Goal: Information Seeking & Learning: Learn about a topic

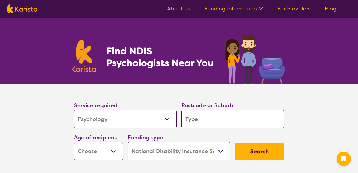
select select "Psychology"
select select "NDIS"
select select "Psychology"
select select "NDIS"
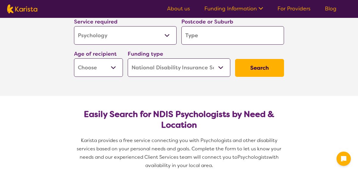
scroll to position [80, 0]
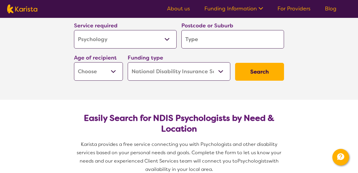
click at [139, 37] on select "Allied Health Assistant Assessment ([MEDICAL_DATA] or [MEDICAL_DATA]) Behaviour…" at bounding box center [125, 39] width 102 height 18
select select "Psychosocial Recovery Coach"
click at [74, 30] on select "Allied Health Assistant Assessment ([MEDICAL_DATA] or [MEDICAL_DATA]) Behaviour…" at bounding box center [125, 39] width 102 height 18
select select "Psychosocial Recovery Coach"
click at [209, 43] on input "search" at bounding box center [232, 39] width 102 height 18
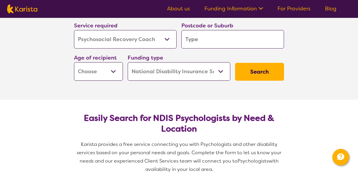
type input "s"
type input "su"
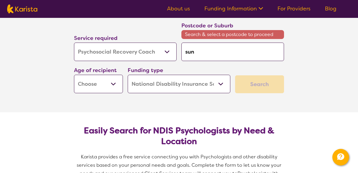
type input "sun"
type input "sun s"
type input "sun sh"
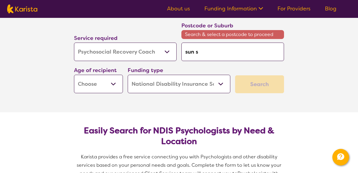
type input "sun sh"
type input "[PERSON_NAME]"
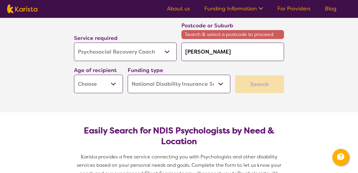
type input "sun shine"
type input "sun sh"
type input "sun s"
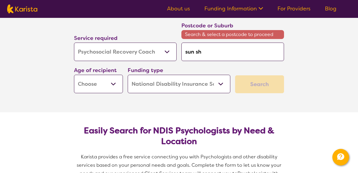
type input "sun s"
type input "sun"
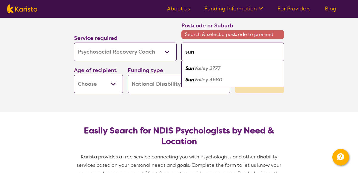
type input "suns"
type input "sunsh"
type input "sunshi"
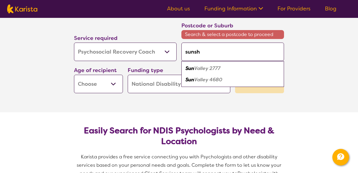
type input "sunshi"
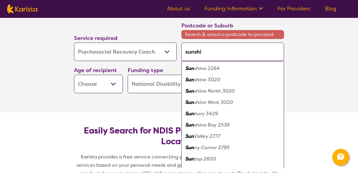
type input "sunshin"
type input "sunshine"
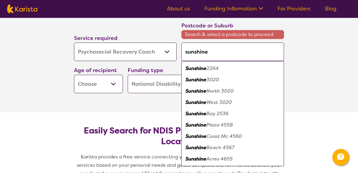
click at [217, 80] on em "3020" at bounding box center [212, 80] width 13 height 6
type input "3020"
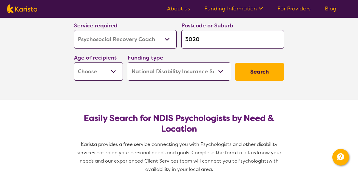
click at [260, 76] on button "Search" at bounding box center [259, 72] width 49 height 18
click at [104, 71] on select "Early Childhood - 0 to 9 Child - 10 to 11 Adolescent - 12 to 17 Adult - 18 to 6…" at bounding box center [98, 71] width 49 height 18
select select "AD"
click at [74, 62] on select "Early Childhood - 0 to 9 Child - 10 to 11 Adolescent - 12 to 17 Adult - 18 to 6…" at bounding box center [98, 71] width 49 height 18
select select "AD"
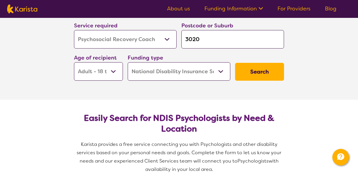
click at [257, 69] on button "Search" at bounding box center [259, 72] width 49 height 18
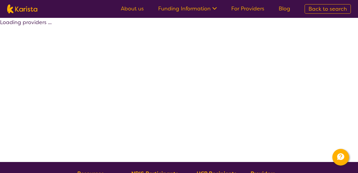
select select "by_score"
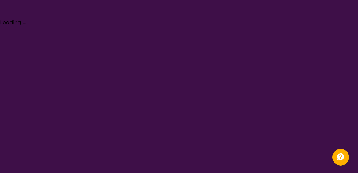
select select "Psychology"
select select "AD"
select select "NDIS"
select select "Psychology"
select select "AD"
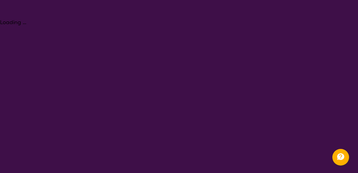
select select "NDIS"
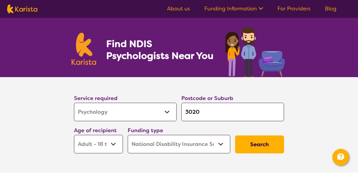
scroll to position [9, 0]
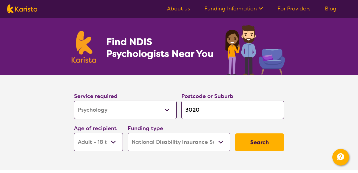
click at [147, 105] on select "Allied Health Assistant Assessment ([MEDICAL_DATA] or [MEDICAL_DATA]) Behaviour…" at bounding box center [125, 110] width 102 height 18
click at [167, 108] on select "Allied Health Assistant Assessment ([MEDICAL_DATA] or [MEDICAL_DATA]) Behaviour…" at bounding box center [125, 110] width 102 height 18
select select "Psychosocial Recovery Coach"
click at [74, 101] on select "Allied Health Assistant Assessment ([MEDICAL_DATA] or [MEDICAL_DATA]) Behaviour…" at bounding box center [125, 110] width 102 height 18
select select "Psychosocial Recovery Coach"
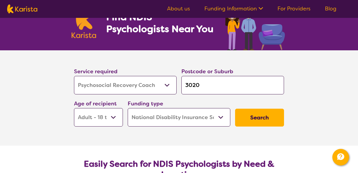
scroll to position [37, 0]
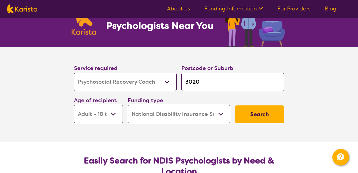
click at [117, 114] on select "Early Childhood - 0 to 9 Child - 10 to 11 Adolescent - 12 to 17 Adult - 18 to 6…" at bounding box center [98, 114] width 49 height 18
select select "AS"
click at [74, 105] on select "Early Childhood - 0 to 9 Child - 10 to 11 Adolescent - 12 to 17 Adult - 18 to 6…" at bounding box center [98, 114] width 49 height 18
select select "AS"
click at [260, 117] on button "Search" at bounding box center [259, 114] width 49 height 18
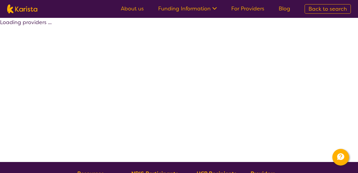
select select "by_score"
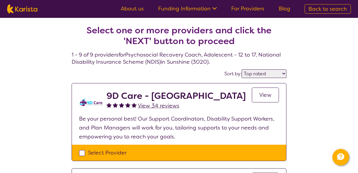
select select "Psychology"
select select "AS"
select select "NDIS"
select select "Psychology"
select select "AS"
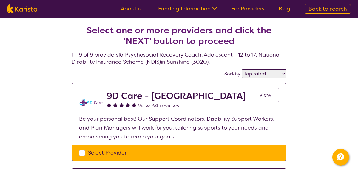
select select "NDIS"
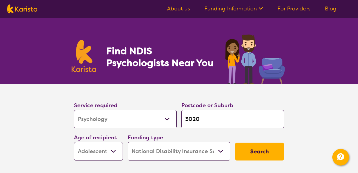
scroll to position [37, 0]
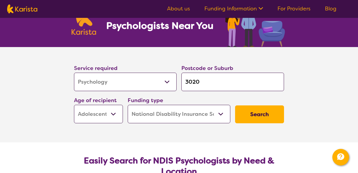
click at [162, 79] on select "Allied Health Assistant Assessment ([MEDICAL_DATA] or [MEDICAL_DATA]) Behaviour…" at bounding box center [125, 82] width 102 height 18
select select "Psychosocial Recovery Coach"
click at [74, 73] on select "Allied Health Assistant Assessment ([MEDICAL_DATA] or [MEDICAL_DATA]) Behaviour…" at bounding box center [125, 82] width 102 height 18
select select "Psychosocial Recovery Coach"
click at [217, 86] on input "3020" at bounding box center [232, 82] width 102 height 18
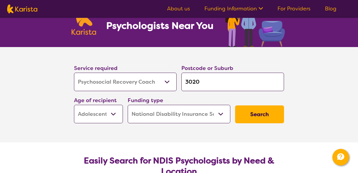
click at [216, 86] on input "3020" at bounding box center [232, 82] width 102 height 18
click at [216, 85] on input "3020" at bounding box center [232, 82] width 102 height 18
click at [206, 79] on input "3020" at bounding box center [232, 82] width 102 height 18
click at [206, 78] on input "3020" at bounding box center [232, 82] width 102 height 18
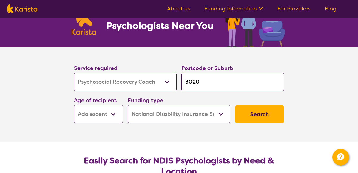
click at [204, 82] on input "3020" at bounding box center [232, 82] width 102 height 18
type input "f"
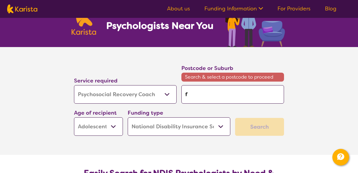
type input "fo"
type input "foo"
type input "foot"
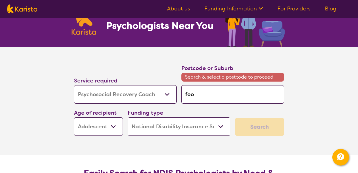
type input "foot"
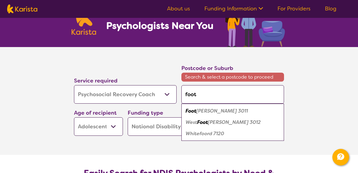
type input "foots"
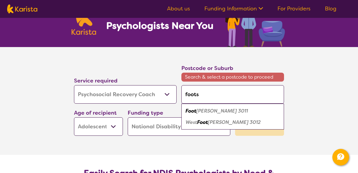
type input "footsc"
click at [200, 111] on em "Footsc" at bounding box center [192, 111] width 15 height 6
type input "3011"
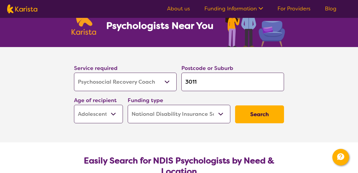
click at [108, 111] on select "Early Childhood - 0 to 9 Child - 10 to 11 Adolescent - 12 to 17 Adult - 18 to 6…" at bounding box center [98, 114] width 49 height 18
select select "AD"
click at [74, 105] on select "Early Childhood - 0 to 9 Child - 10 to 11 Adolescent - 12 to 17 Adult - 18 to 6…" at bounding box center [98, 114] width 49 height 18
select select "AD"
click at [254, 118] on button "Search" at bounding box center [259, 114] width 49 height 18
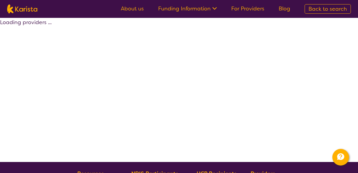
select select "by_score"
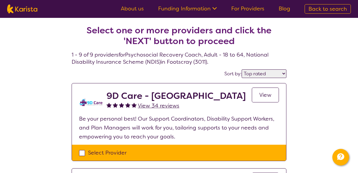
select select "Psychology"
select select "AD"
select select "NDIS"
select select "Psychology"
select select "AD"
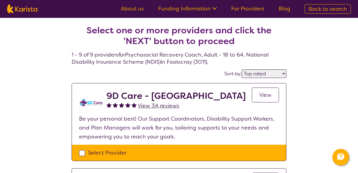
select select "NDIS"
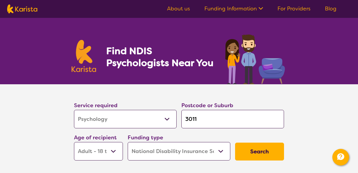
scroll to position [37, 0]
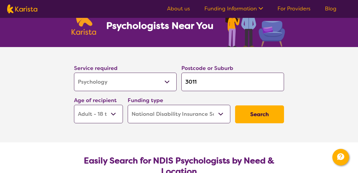
click at [170, 86] on select "Allied Health Assistant Assessment ([MEDICAL_DATA] or [MEDICAL_DATA]) Behaviour…" at bounding box center [125, 82] width 102 height 18
select select "Psychosocial Recovery Coach"
click at [74, 73] on select "Allied Health Assistant Assessment ([MEDICAL_DATA] or [MEDICAL_DATA]) Behaviour…" at bounding box center [125, 82] width 102 height 18
select select "Psychosocial Recovery Coach"
click at [216, 87] on input "3011" at bounding box center [232, 82] width 102 height 18
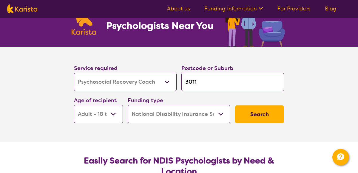
click at [215, 86] on input "3011" at bounding box center [232, 82] width 102 height 18
type input "m"
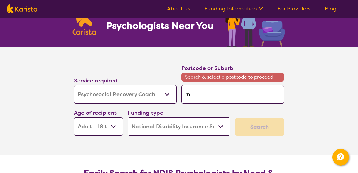
type input "me"
type input "[PERSON_NAME]"
type input "melt"
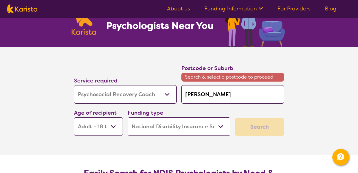
type input "melt"
type input "melto"
type input "[PERSON_NAME]"
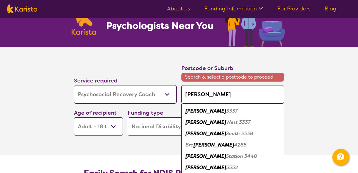
click at [220, 110] on div "[PERSON_NAME] 3337" at bounding box center [232, 110] width 97 height 11
type input "3337"
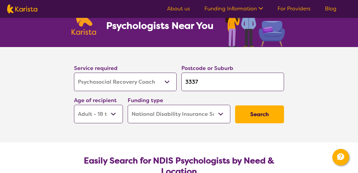
click at [248, 111] on button "Search" at bounding box center [259, 114] width 49 height 18
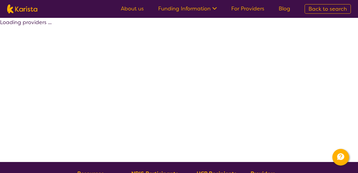
select select "by_score"
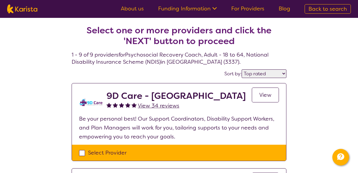
select select "Psychology"
select select "AD"
select select "NDIS"
select select "Psychology"
select select "AD"
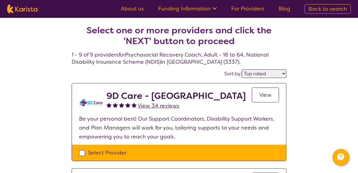
select select "NDIS"
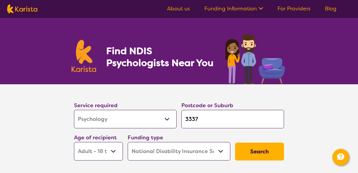
scroll to position [37, 0]
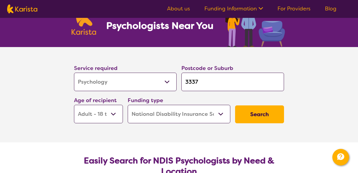
click at [134, 86] on select "Allied Health Assistant Assessment ([MEDICAL_DATA] or [MEDICAL_DATA]) Behaviour…" at bounding box center [125, 82] width 102 height 18
select select "NDIS Support Coordination"
click at [74, 73] on select "Allied Health Assistant Assessment ([MEDICAL_DATA] or [MEDICAL_DATA]) Behaviour…" at bounding box center [125, 82] width 102 height 18
select select "NDIS Support Coordination"
click at [251, 112] on button "Search" at bounding box center [259, 114] width 49 height 18
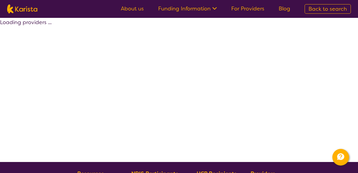
select select "by_score"
